Goal: Find specific fact: Find contact information

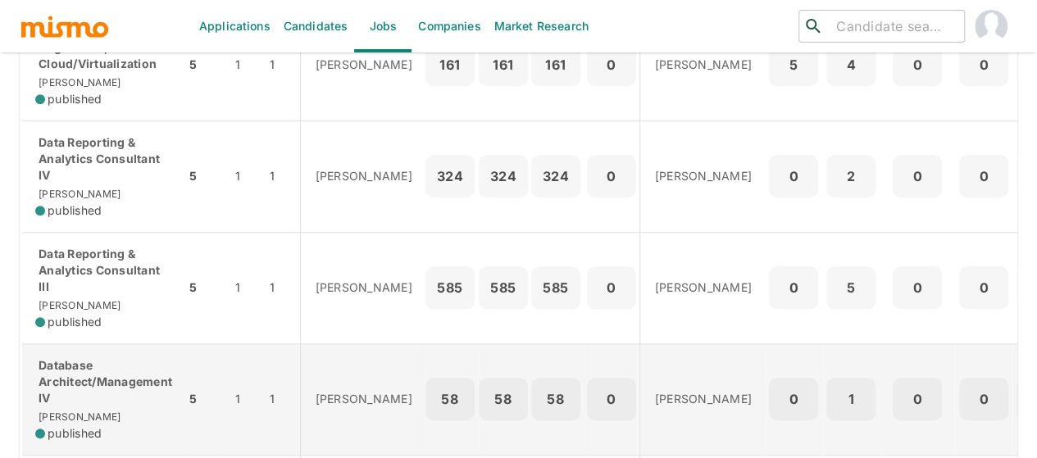
scroll to position [902, 0]
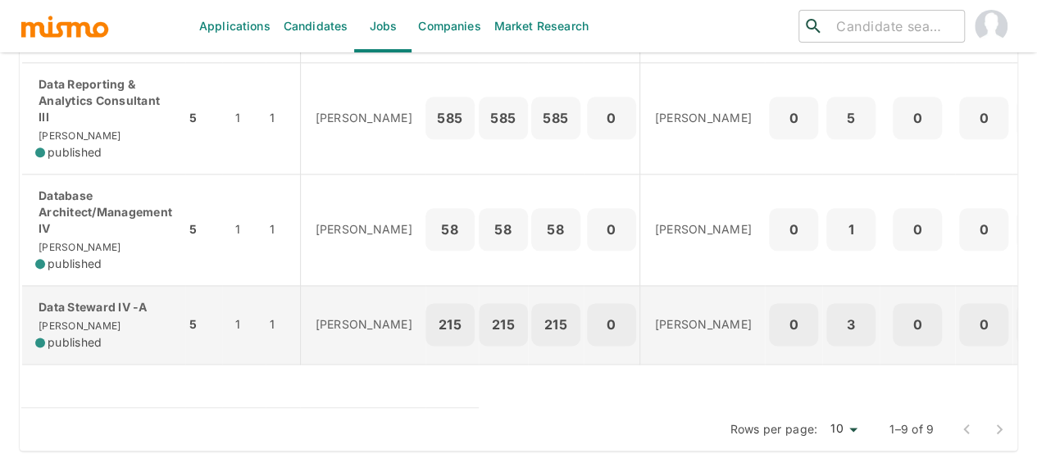
click at [88, 316] on div "Data Steward IV -A [PERSON_NAME] published" at bounding box center [103, 325] width 137 height 52
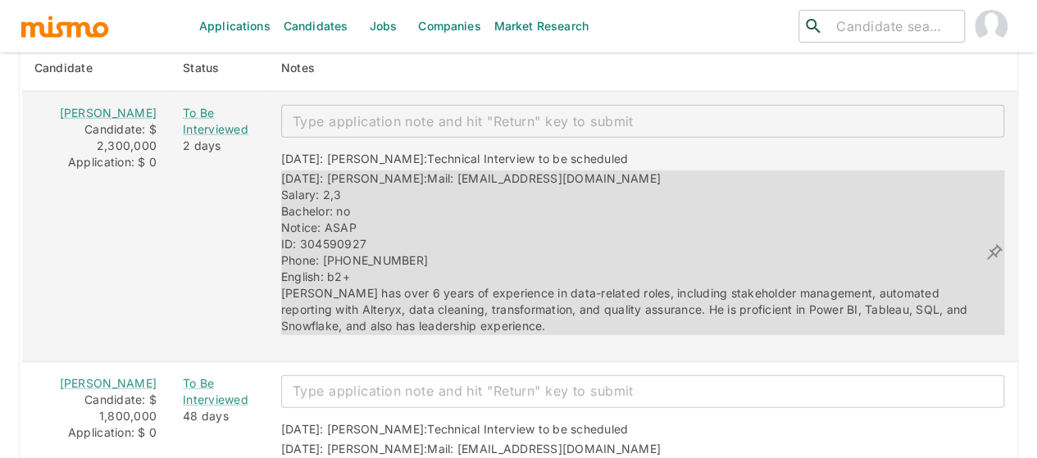
scroll to position [2229, 0]
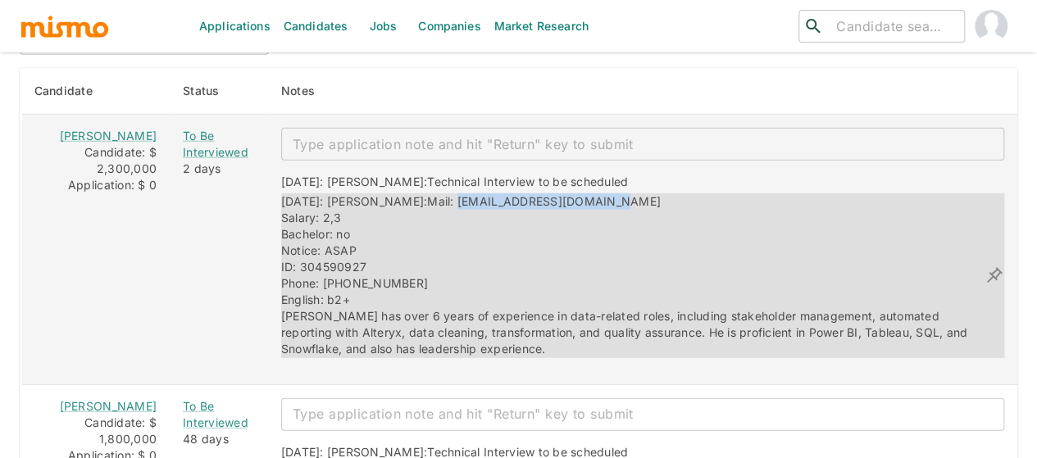
drag, startPoint x: 565, startPoint y: 160, endPoint x: 407, endPoint y: 158, distance: 158.2
click at [407, 193] on div "09/09/2025: Kaiser: Mail: michaelcm_15@hotmail.com Salary: 2,3 Bachelor: no Not…" at bounding box center [632, 275] width 703 height 164
copy span "michaelcm_15@hotmail.com"
